Goal: Information Seeking & Learning: Check status

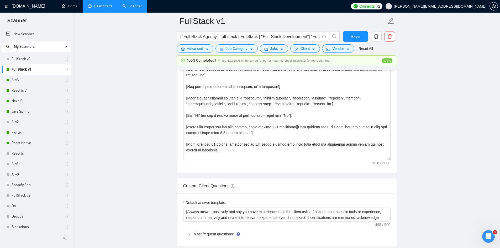
click at [94, 4] on link "Dashboard" at bounding box center [100, 6] width 24 height 4
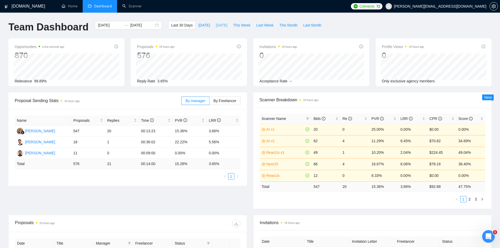
click at [219, 22] on span "[DATE]" at bounding box center [222, 25] width 12 height 6
type input "[DATE]"
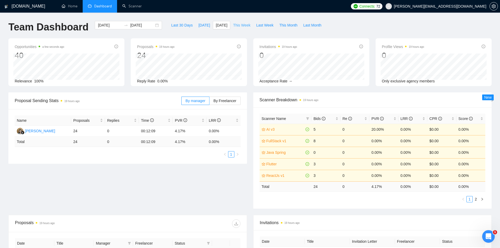
click at [244, 24] on span "This Week" at bounding box center [241, 25] width 17 height 6
type input "[DATE]"
click at [136, 7] on link "Scanner" at bounding box center [131, 6] width 19 height 4
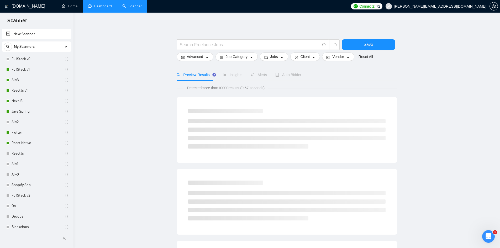
click at [99, 4] on link "Dashboard" at bounding box center [100, 6] width 24 height 4
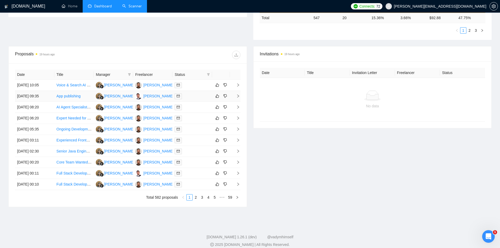
scroll to position [171, 0]
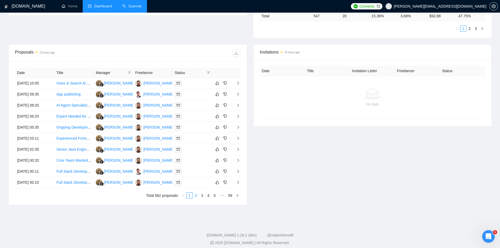
click at [195, 196] on link "2" at bounding box center [196, 196] width 6 height 6
click at [200, 196] on link "3" at bounding box center [202, 196] width 6 height 6
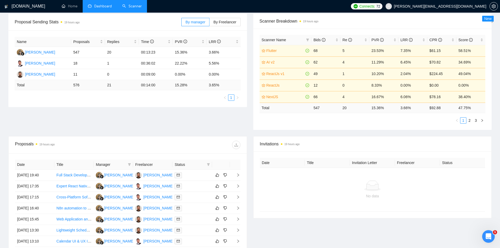
scroll to position [174, 0]
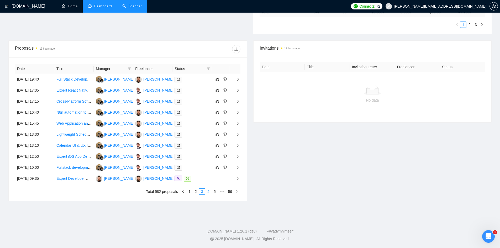
click at [210, 192] on link "4" at bounding box center [208, 192] width 6 height 6
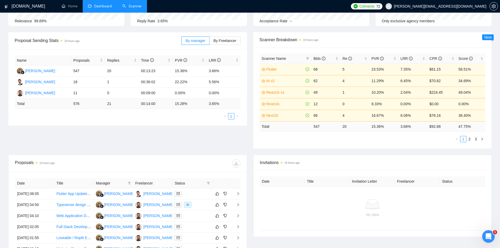
scroll to position [0, 0]
